Goal: Transaction & Acquisition: Purchase product/service

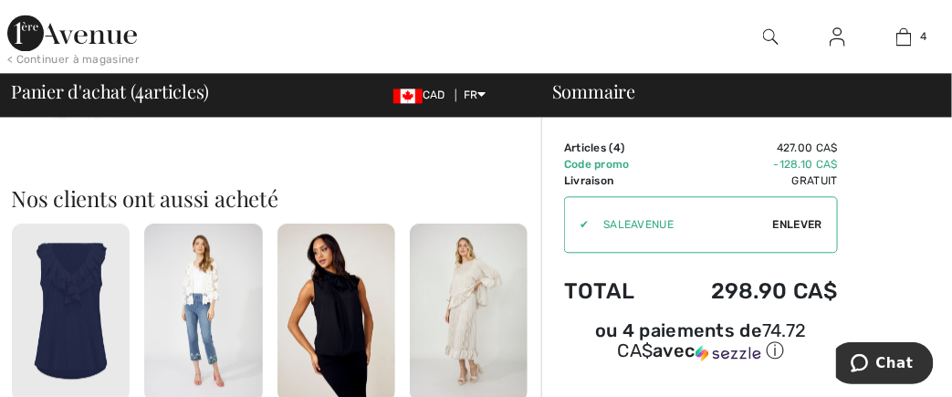
scroll to position [695, 0]
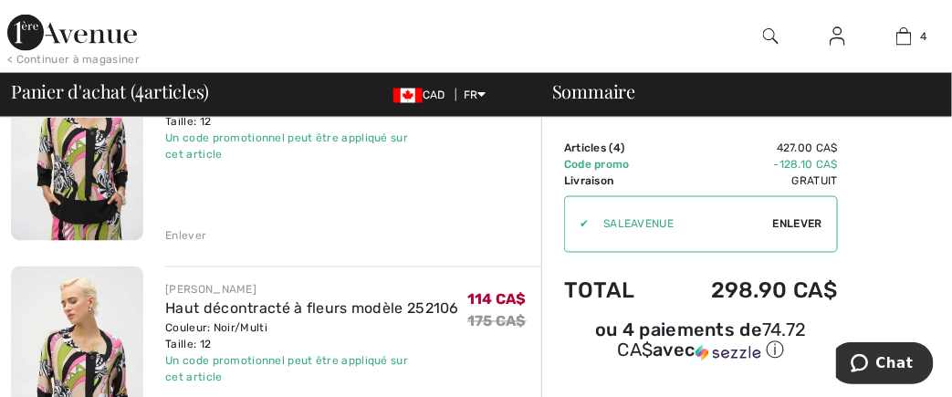
click at [190, 235] on div "Enlever" at bounding box center [185, 236] width 41 height 16
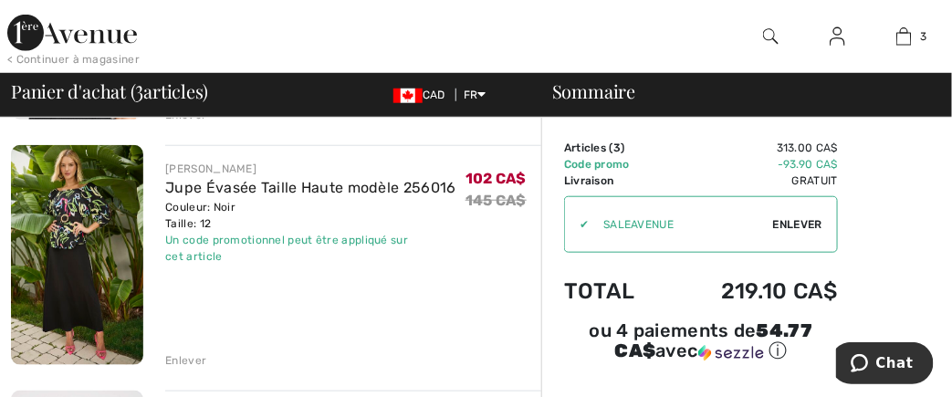
scroll to position [0, 0]
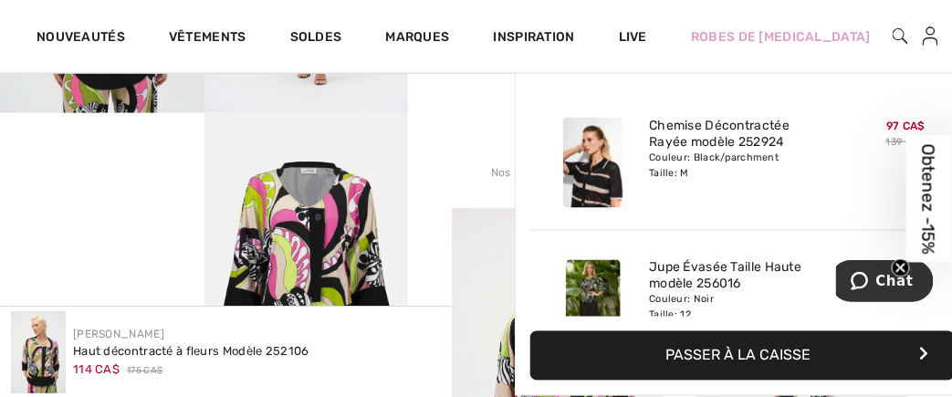
click at [951, 32] on img at bounding box center [962, 37] width 16 height 22
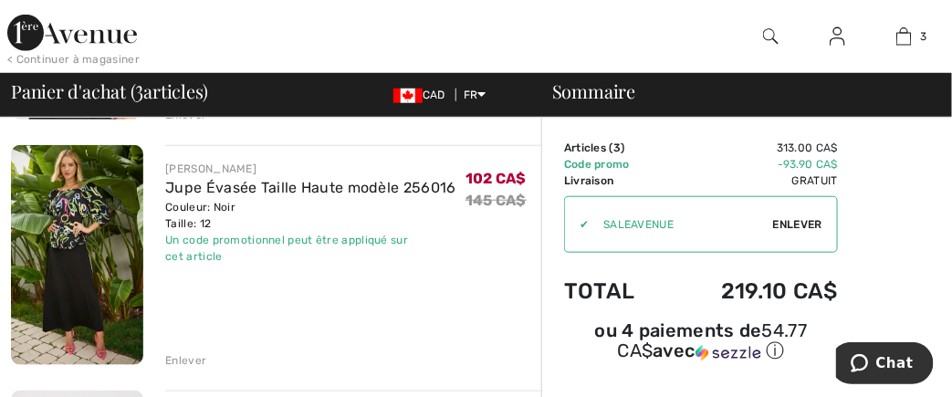
scroll to position [695, 0]
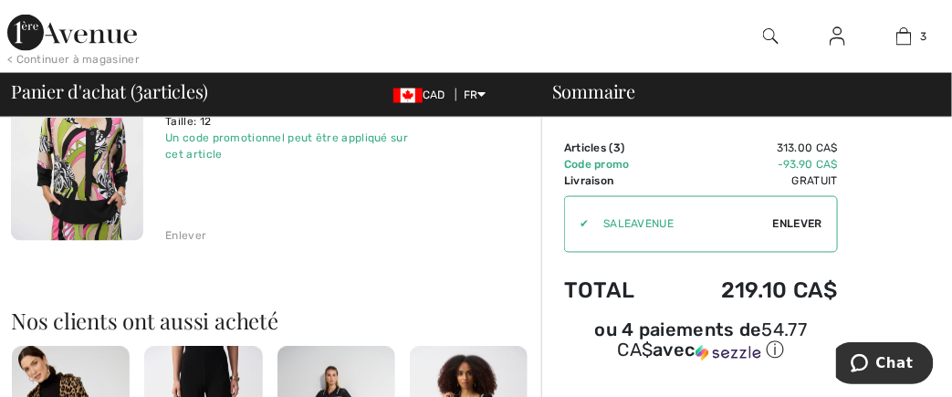
click at [89, 173] on img at bounding box center [77, 142] width 132 height 199
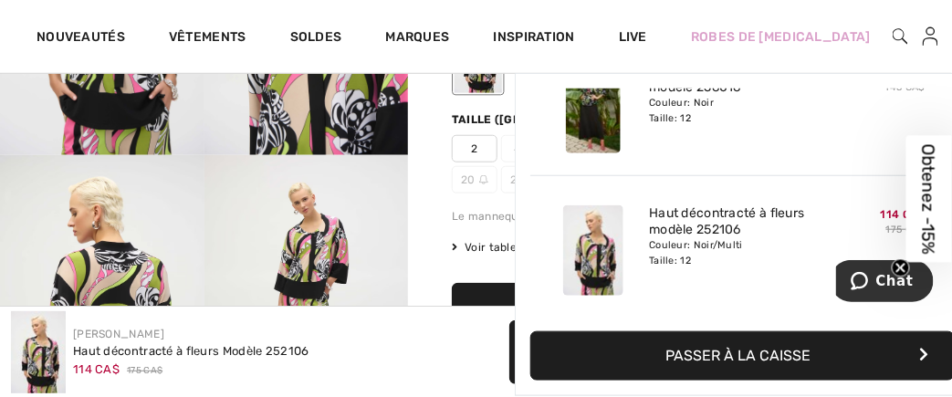
scroll to position [695, 0]
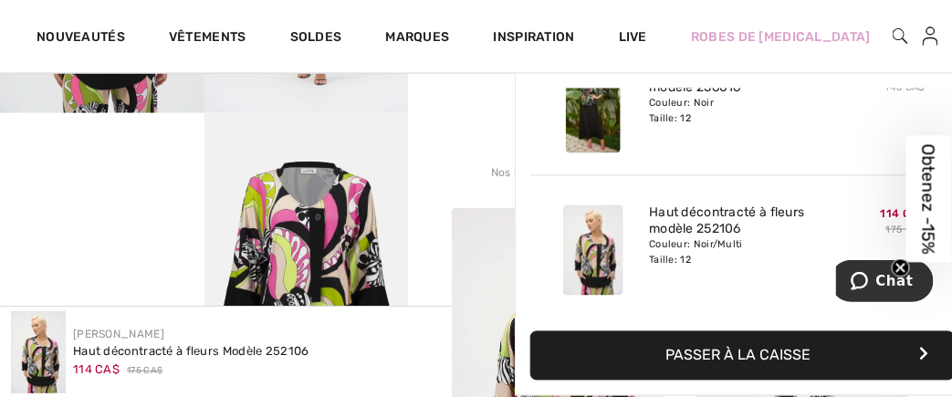
click at [951, 31] on link "3" at bounding box center [962, 37] width 16 height 22
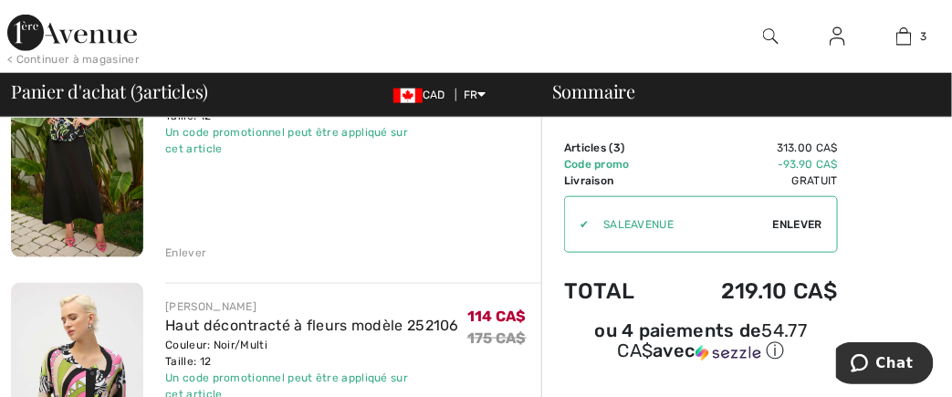
scroll to position [282, 0]
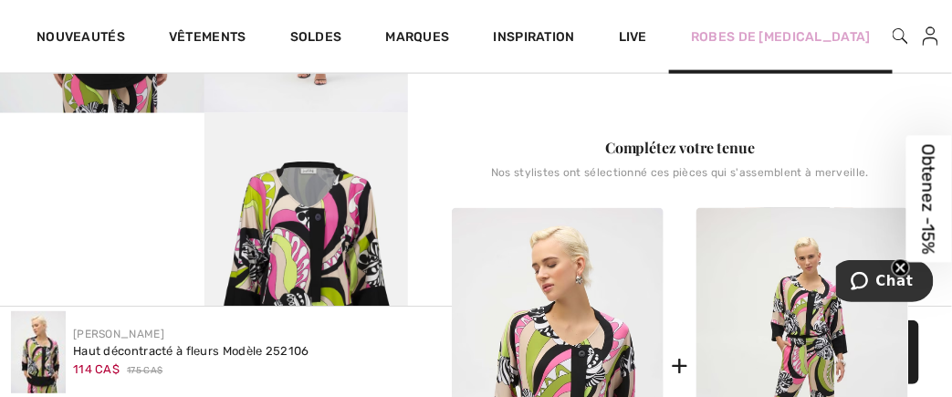
scroll to position [1043, 0]
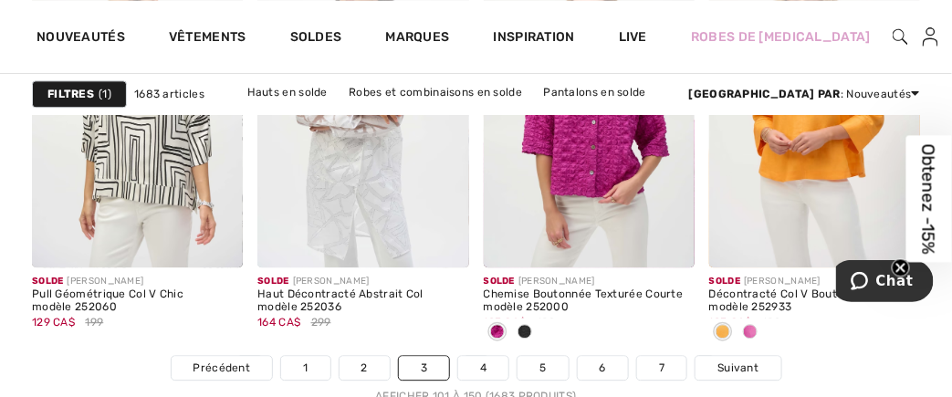
scroll to position [6657, 0]
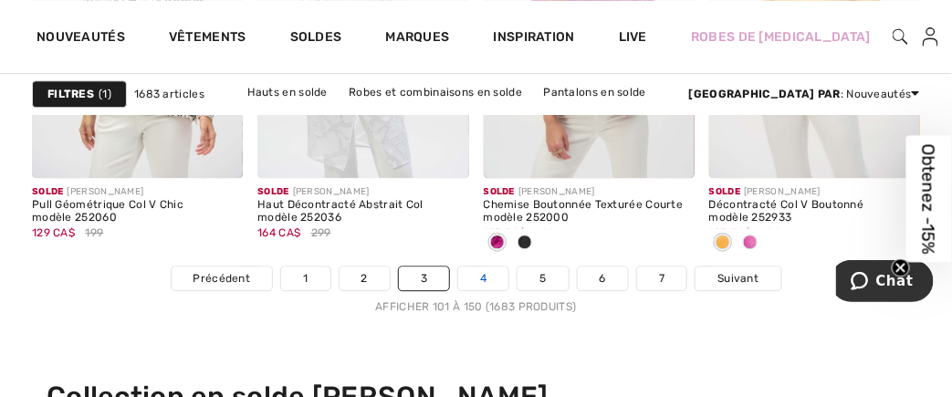
click at [484, 275] on link "4" at bounding box center [483, 279] width 50 height 24
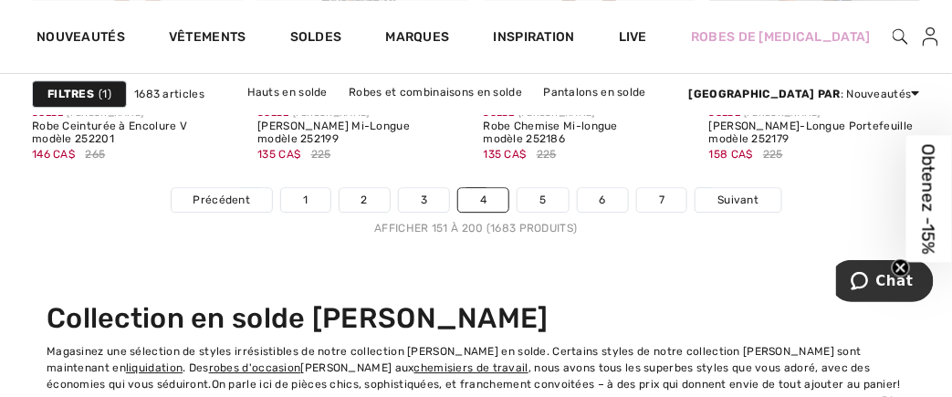
scroll to position [6779, 0]
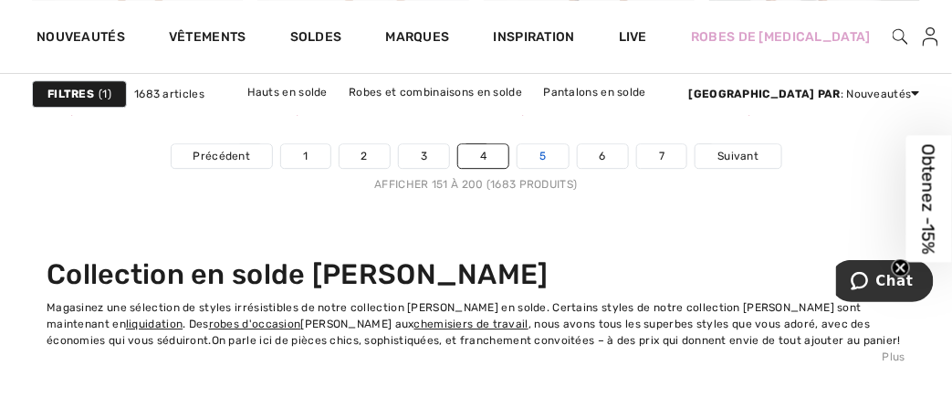
click at [543, 151] on link "5" at bounding box center [543, 156] width 50 height 24
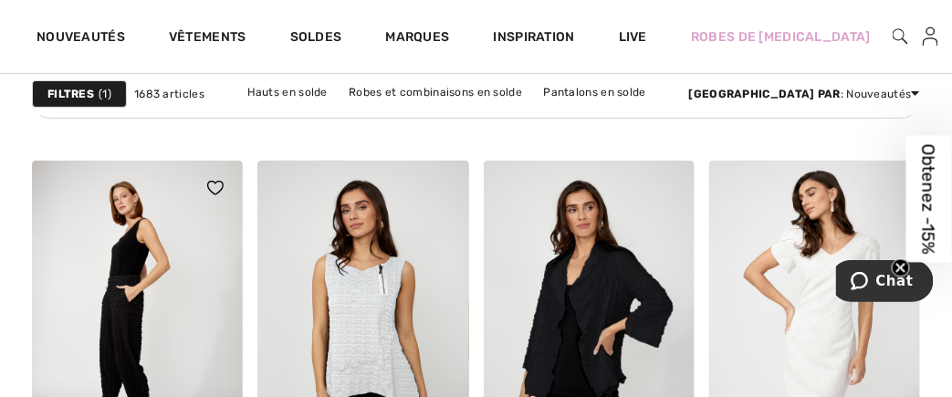
scroll to position [5868, 0]
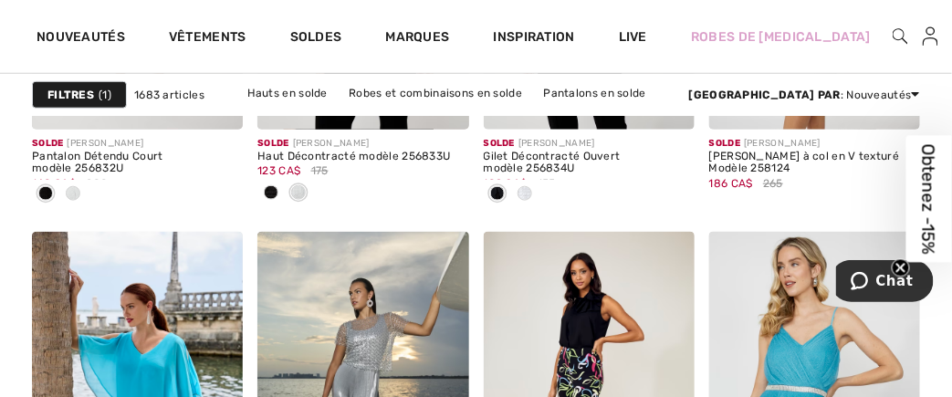
click at [69, 191] on span at bounding box center [73, 193] width 15 height 15
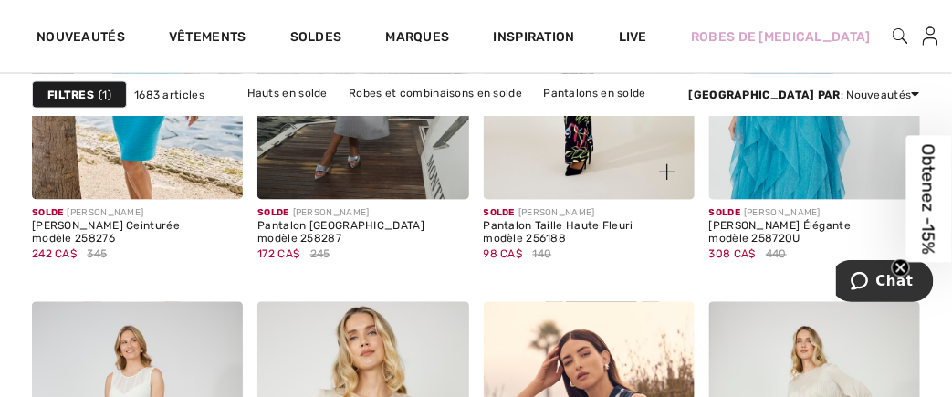
scroll to position [6564, 0]
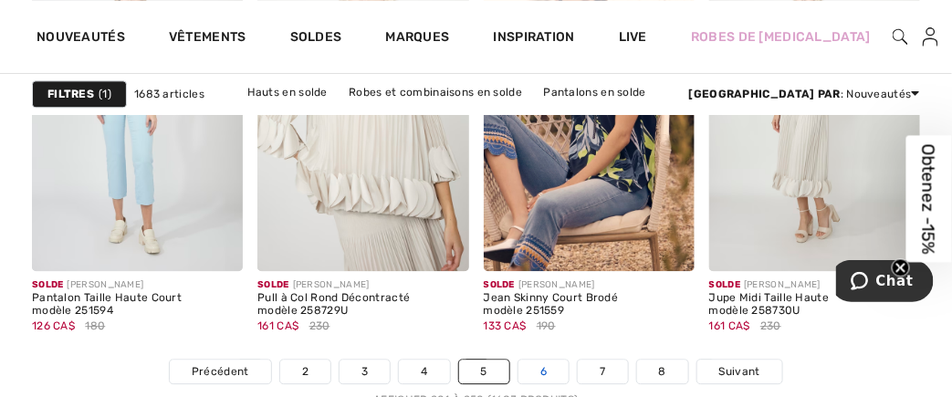
click at [544, 369] on link "6" at bounding box center [544, 372] width 50 height 24
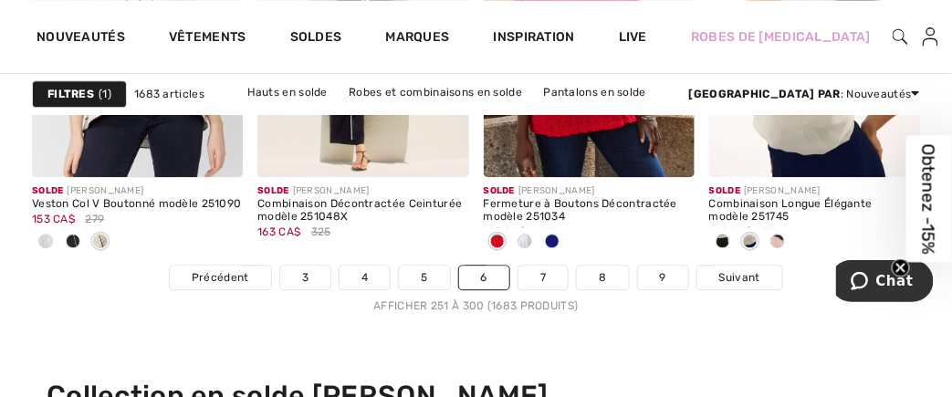
scroll to position [6779, 0]
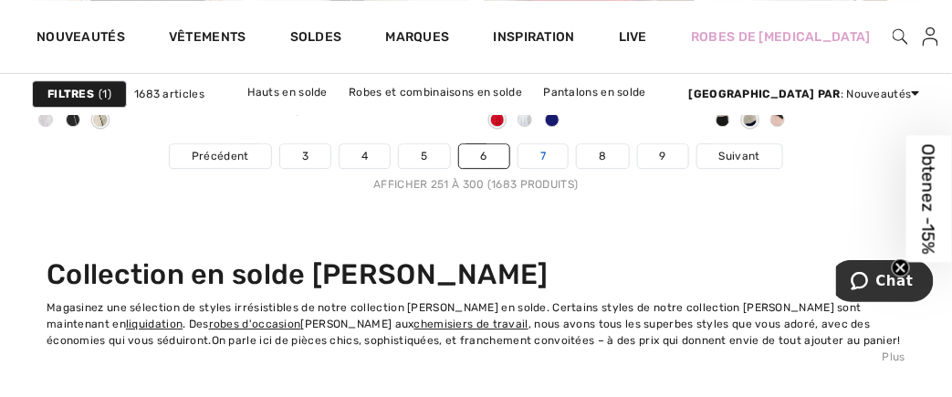
click at [545, 150] on link "7" at bounding box center [543, 156] width 49 height 24
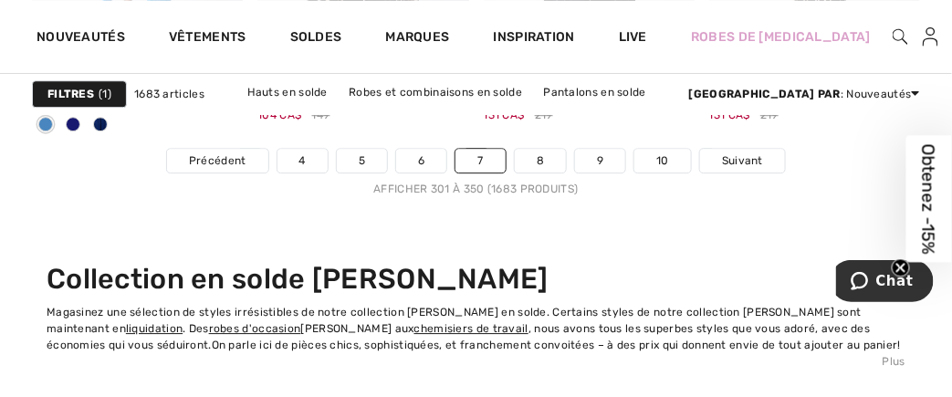
scroll to position [6619, 0]
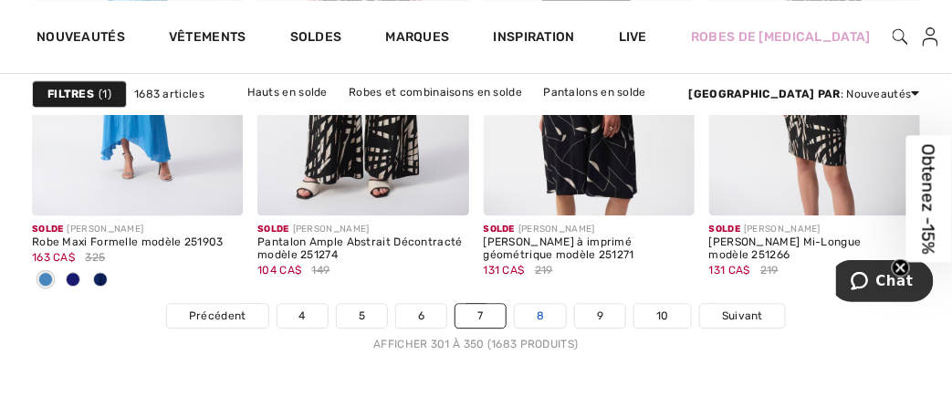
click at [534, 312] on link "8" at bounding box center [540, 316] width 51 height 24
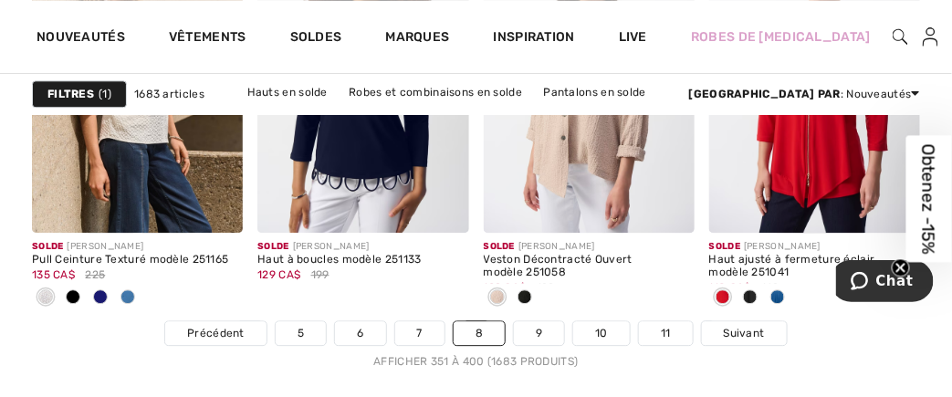
scroll to position [6713, 0]
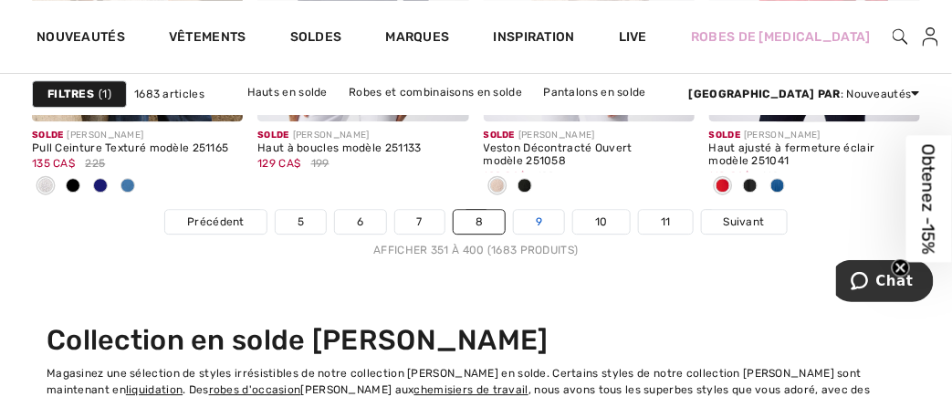
click at [527, 223] on link "9" at bounding box center [539, 222] width 50 height 24
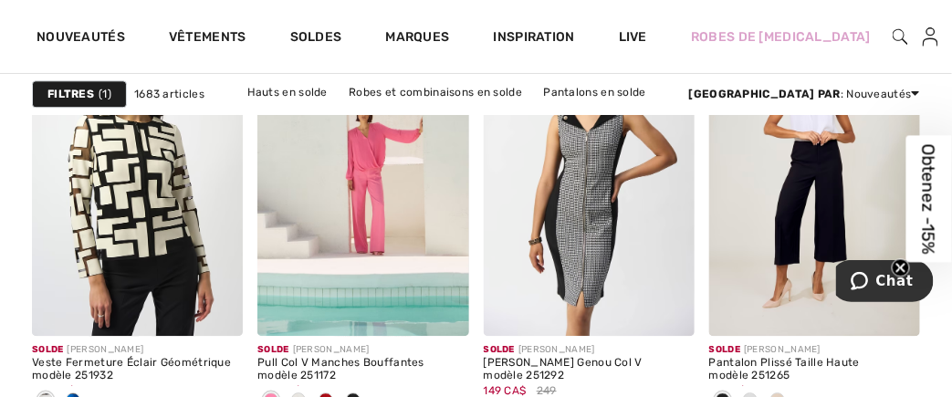
scroll to position [3721, 0]
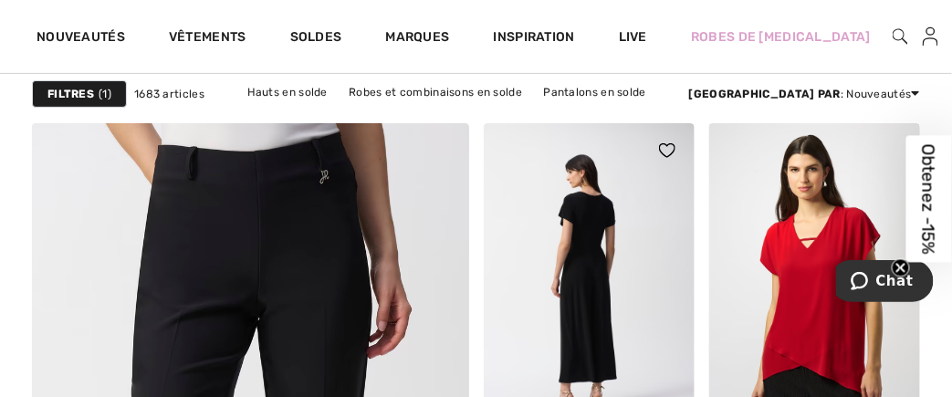
click at [580, 381] on img at bounding box center [589, 281] width 211 height 317
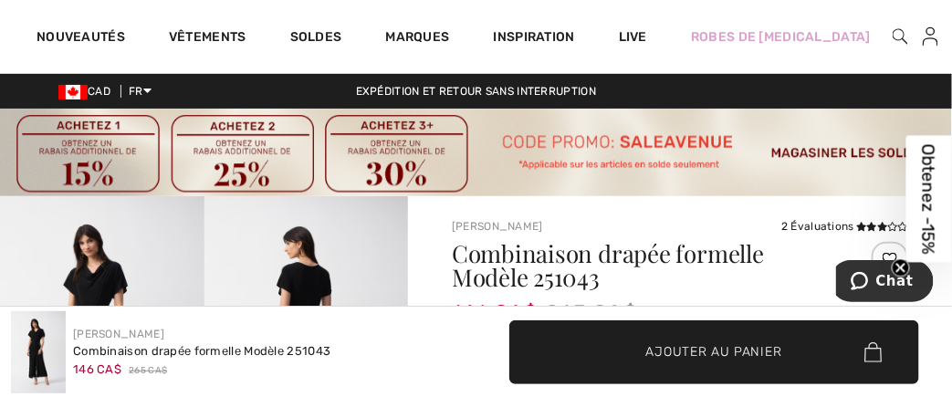
drag, startPoint x: 0, startPoint y: 0, endPoint x: 600, endPoint y: 389, distance: 714.8
click at [600, 389] on div "[PERSON_NAME] Combinaison drapée formelle Modèle 251043 146 CA$ 265 CA$ ✔ Ajout…" at bounding box center [476, 352] width 952 height 90
